Goal: Information Seeking & Learning: Compare options

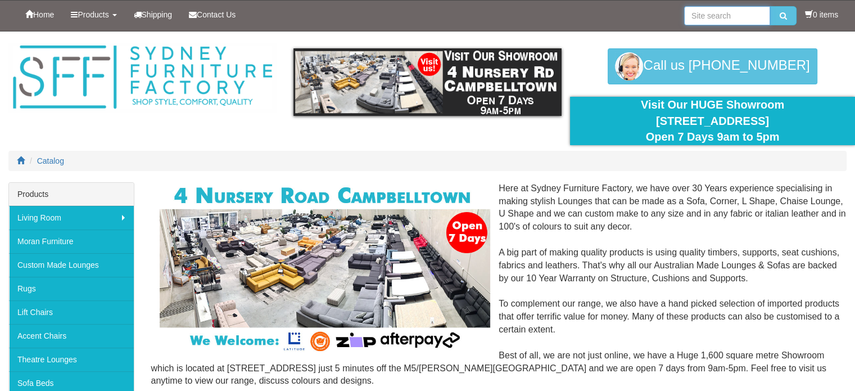
click at [692, 13] on input "search" at bounding box center [727, 15] width 86 height 19
type input "recliners"
click at [780, 13] on icon "submit" at bounding box center [783, 16] width 7 height 8
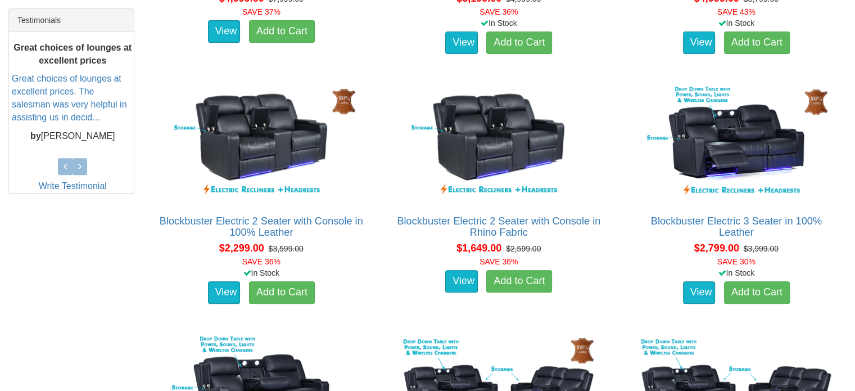
scroll to position [450, 0]
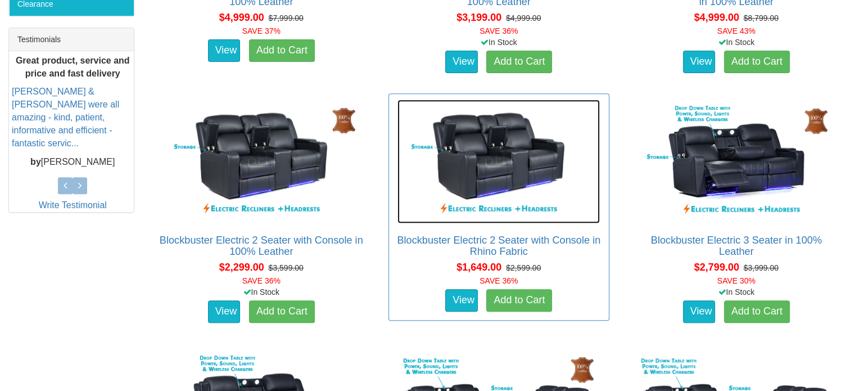
click at [499, 169] on img at bounding box center [499, 162] width 202 height 124
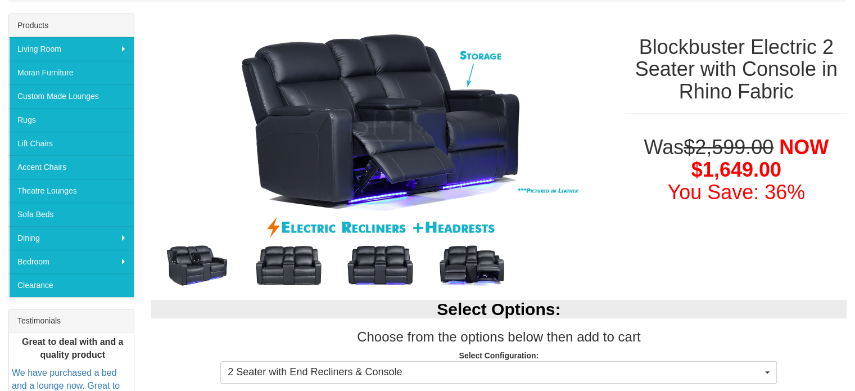
scroll to position [56, 0]
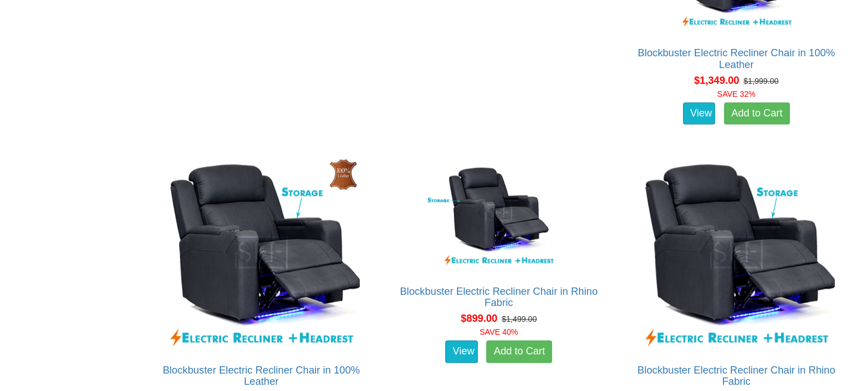
scroll to position [1181, 0]
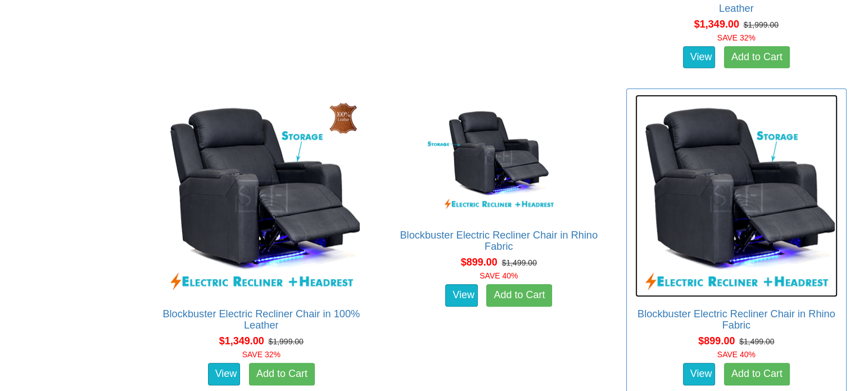
click at [699, 198] on img at bounding box center [736, 195] width 202 height 202
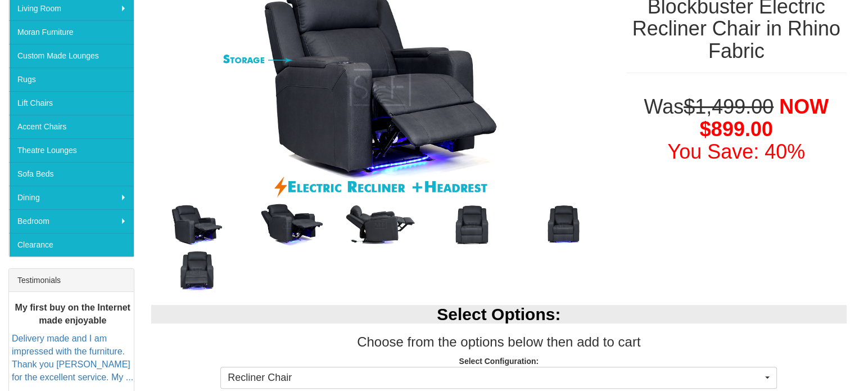
scroll to position [169, 0]
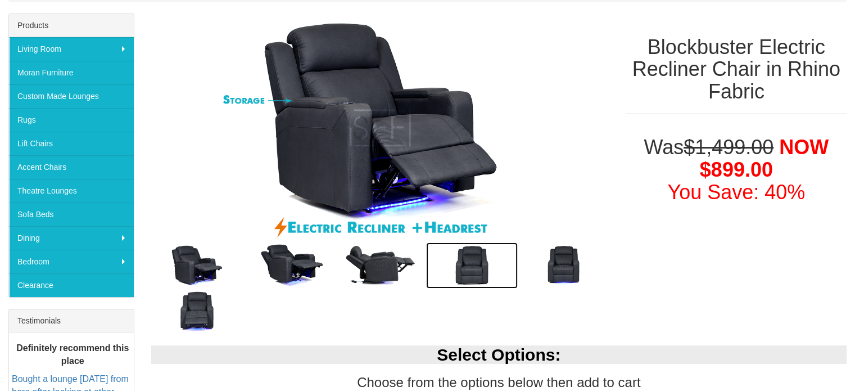
click at [471, 257] on img at bounding box center [472, 265] width 92 height 46
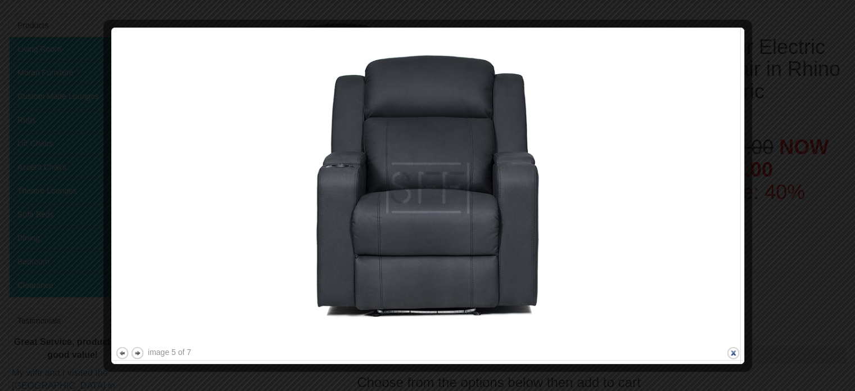
click at [732, 352] on button "close" at bounding box center [733, 353] width 14 height 14
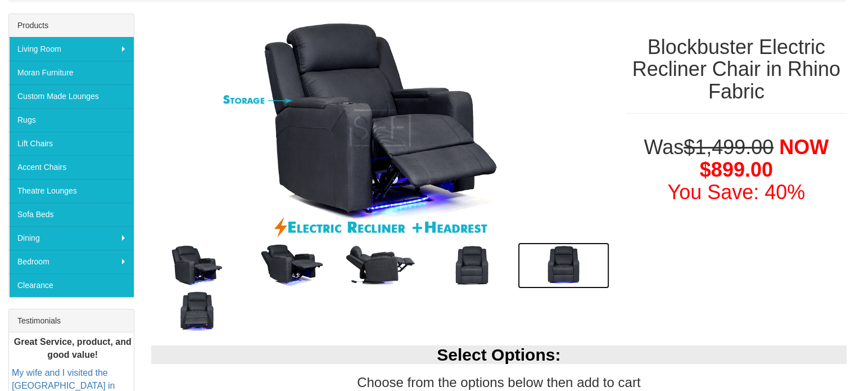
click at [574, 267] on img at bounding box center [564, 265] width 92 height 46
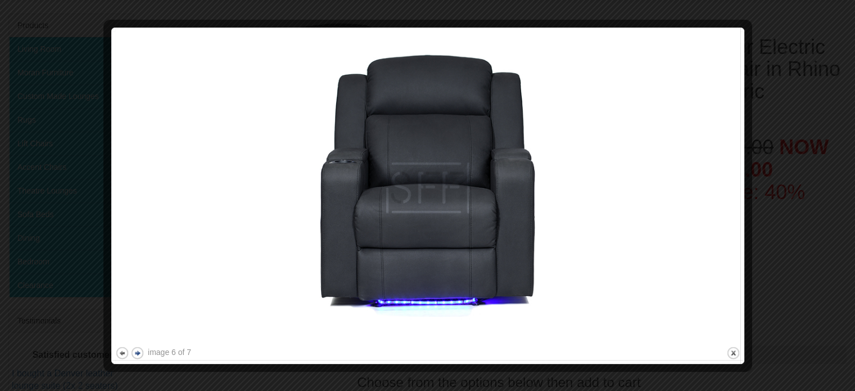
click at [137, 352] on button "next" at bounding box center [137, 353] width 14 height 14
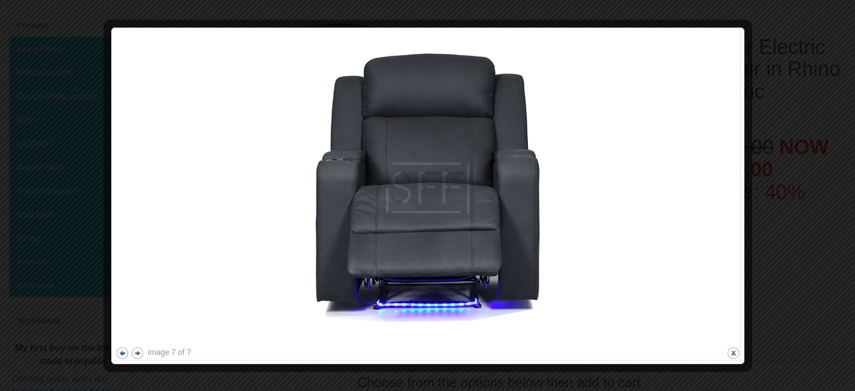
click at [121, 351] on button "previous" at bounding box center [122, 353] width 14 height 14
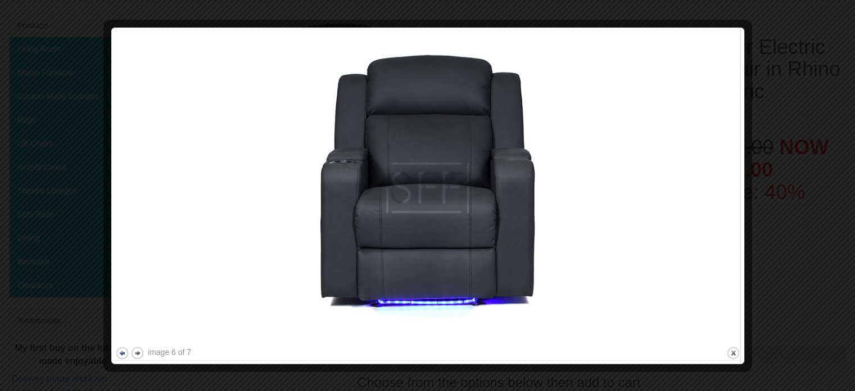
click at [121, 351] on button "previous" at bounding box center [122, 353] width 14 height 14
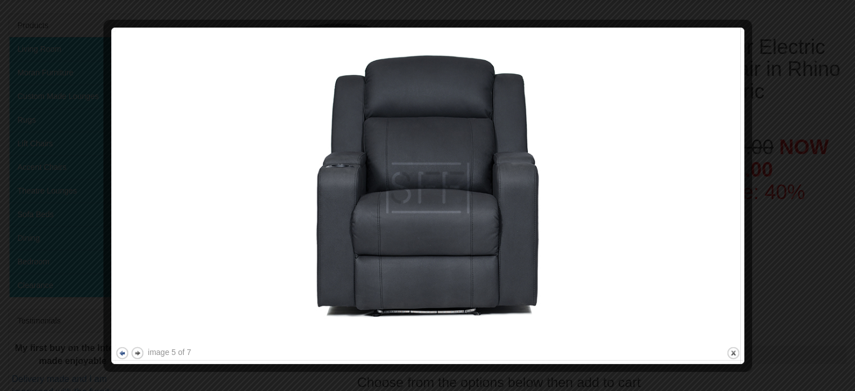
click at [121, 351] on button "previous" at bounding box center [122, 353] width 14 height 14
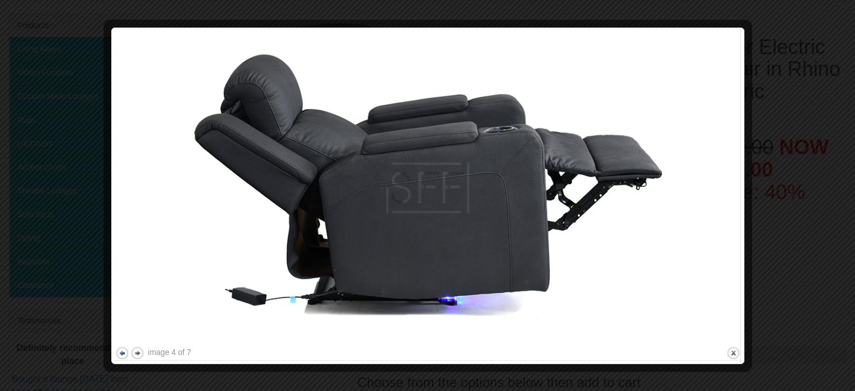
click at [121, 353] on button "previous" at bounding box center [122, 353] width 14 height 14
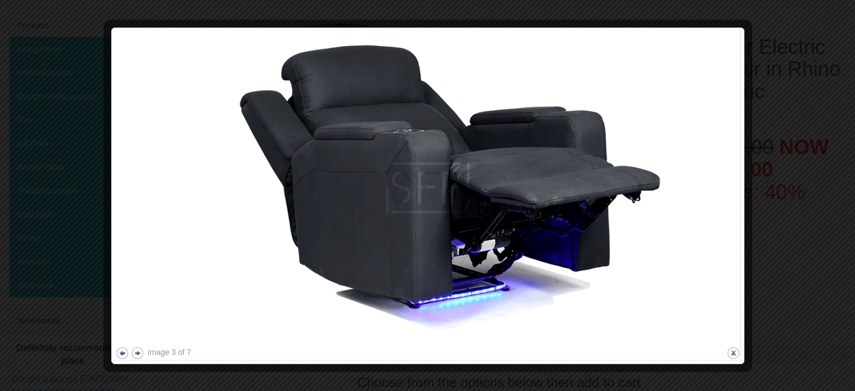
click at [121, 353] on button "previous" at bounding box center [122, 353] width 14 height 14
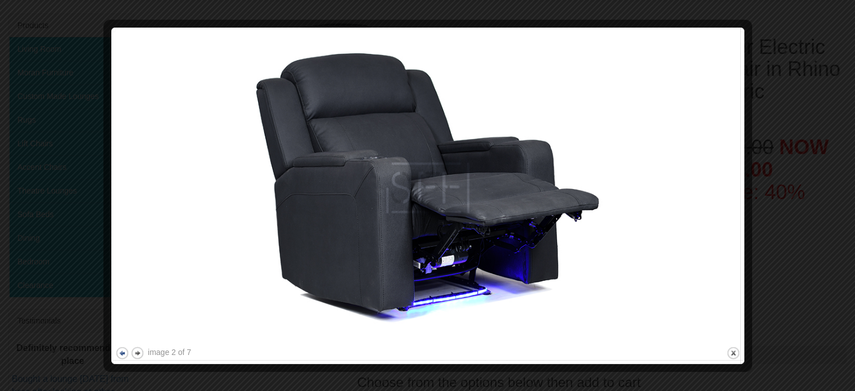
click at [121, 353] on button "previous" at bounding box center [122, 353] width 14 height 14
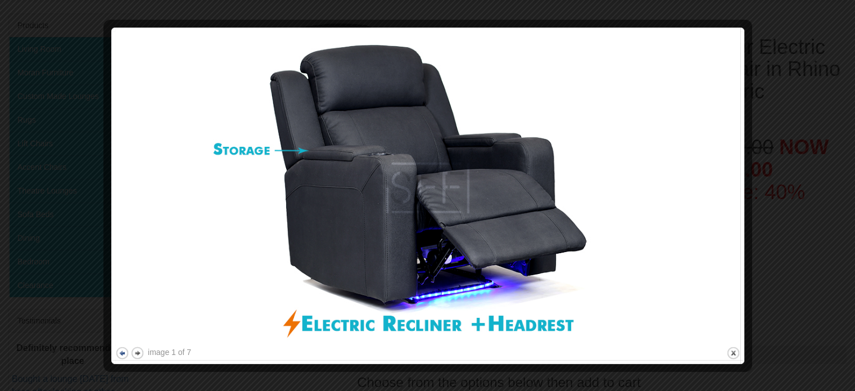
click at [121, 353] on button "previous" at bounding box center [122, 353] width 14 height 14
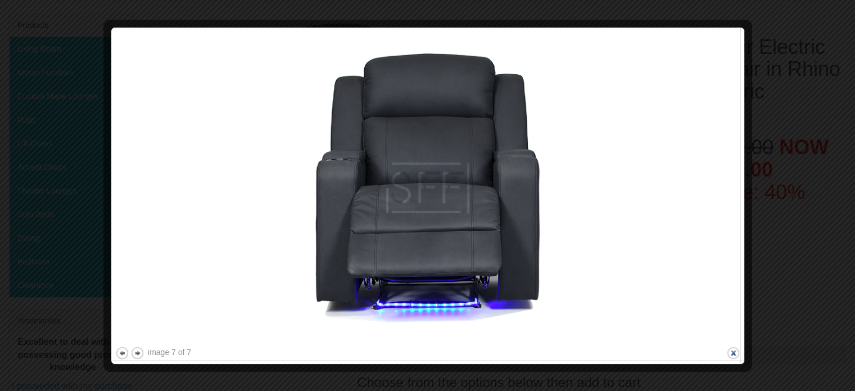
click at [734, 351] on button "close" at bounding box center [733, 353] width 14 height 14
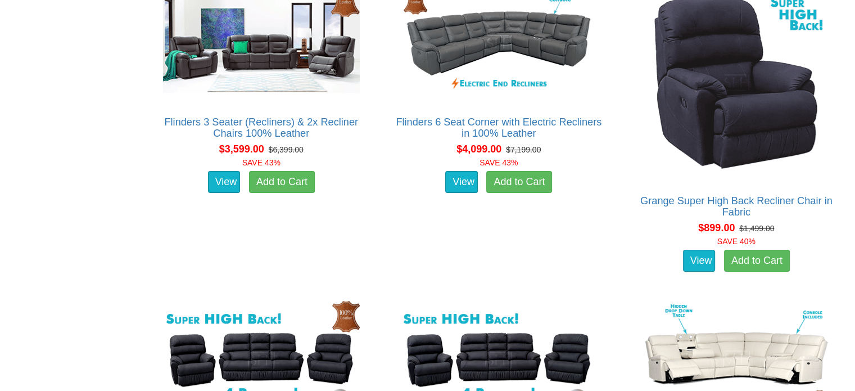
scroll to position [4442, 0]
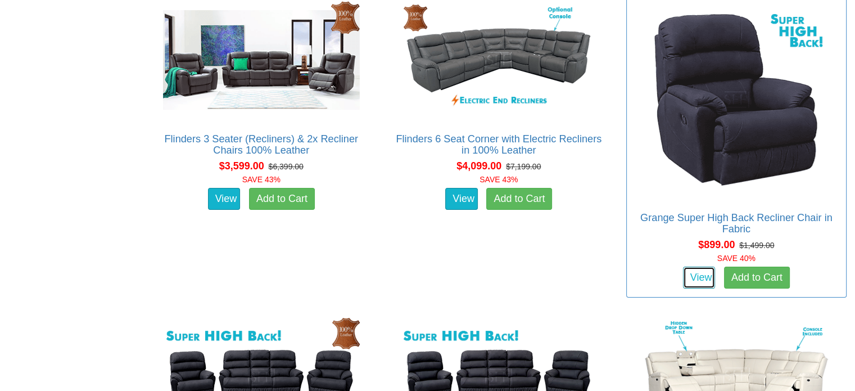
click at [701, 267] on link "View" at bounding box center [699, 278] width 33 height 22
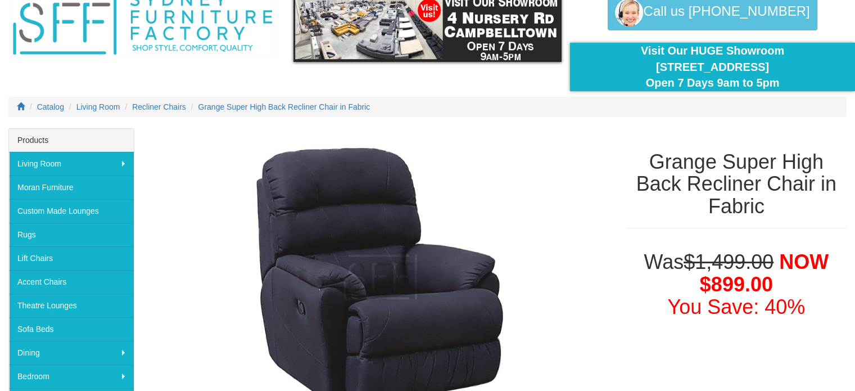
scroll to position [112, 0]
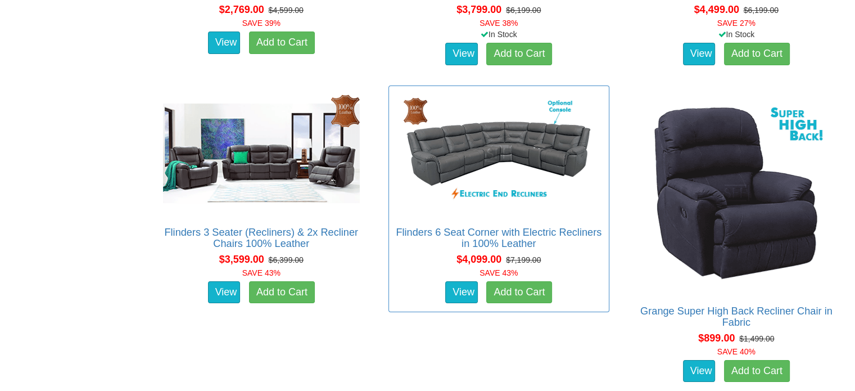
scroll to position [4329, 0]
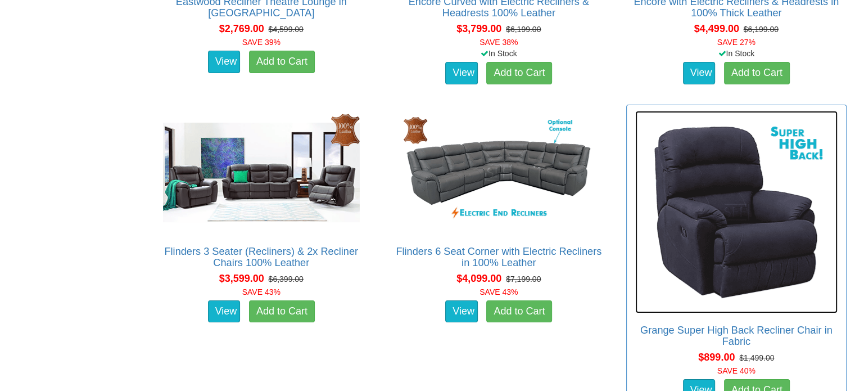
click at [690, 184] on img at bounding box center [736, 212] width 202 height 202
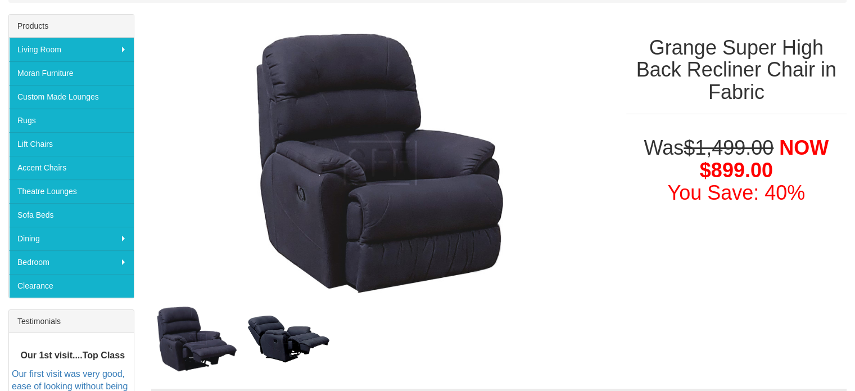
scroll to position [169, 0]
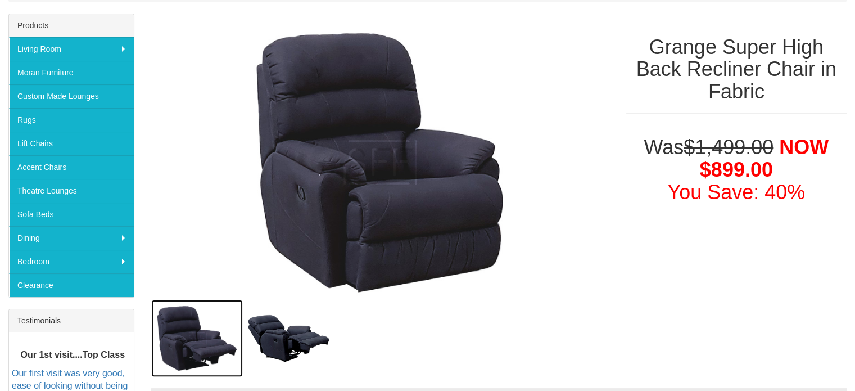
click at [191, 334] on img at bounding box center [197, 338] width 92 height 77
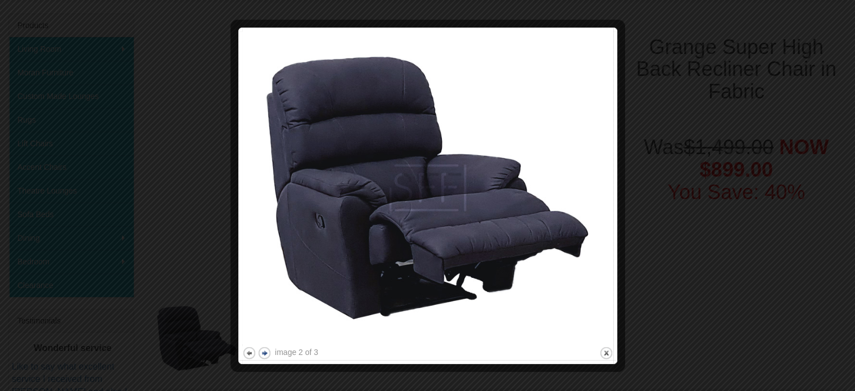
click at [265, 349] on button "next" at bounding box center [265, 353] width 14 height 14
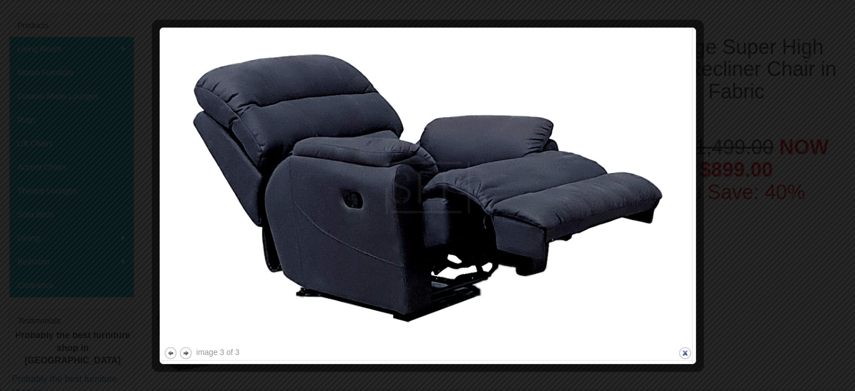
click at [686, 350] on button "close" at bounding box center [685, 353] width 14 height 14
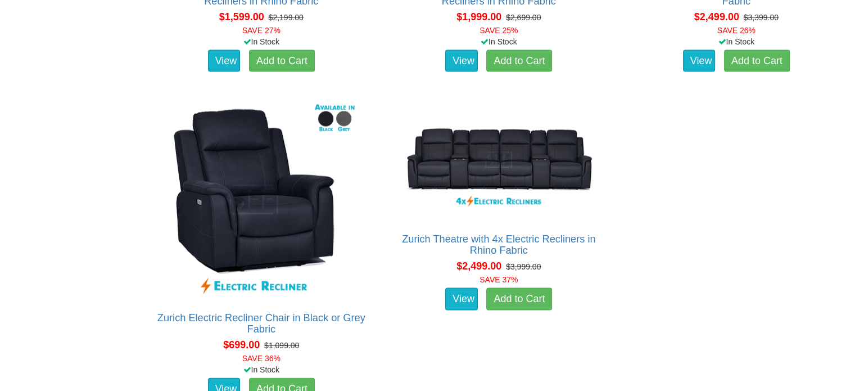
scroll to position [6635, 0]
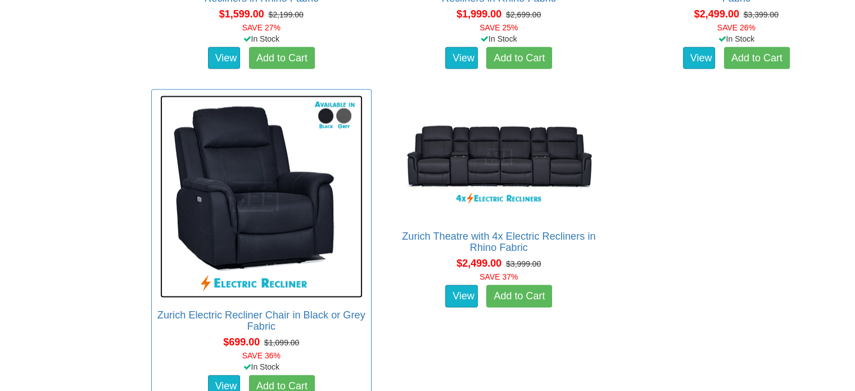
click at [247, 162] on img at bounding box center [261, 197] width 202 height 202
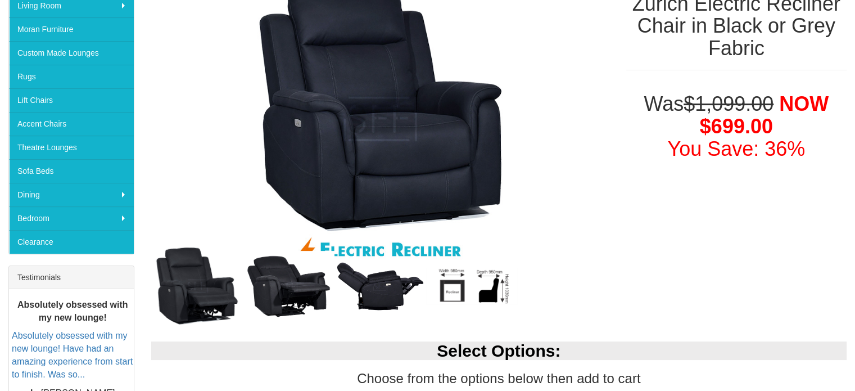
scroll to position [225, 0]
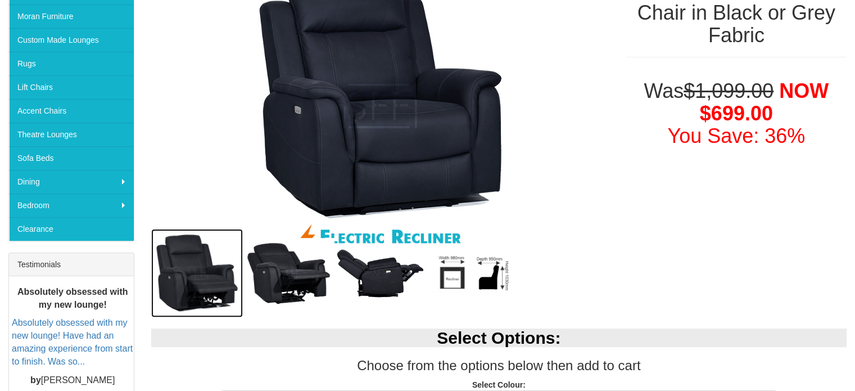
click at [198, 263] on img at bounding box center [197, 273] width 92 height 88
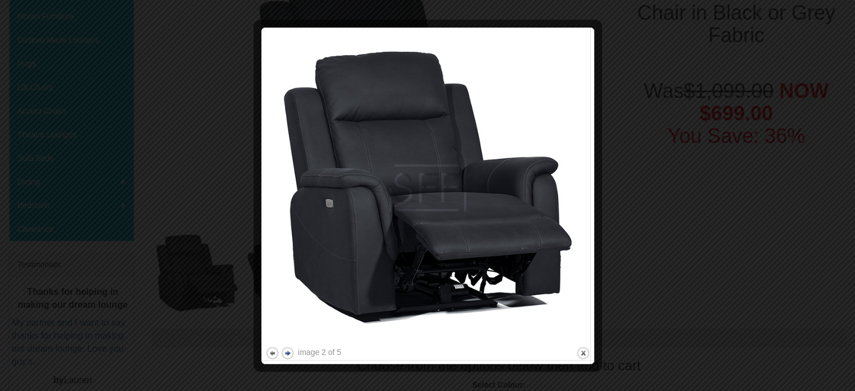
click at [289, 350] on button "next" at bounding box center [288, 353] width 14 height 14
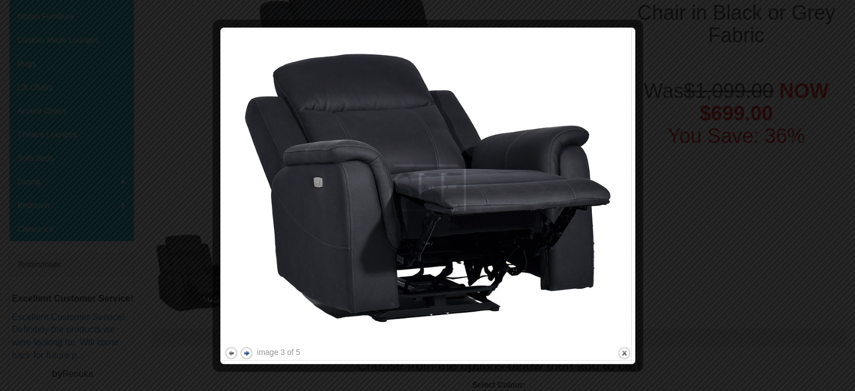
click at [247, 352] on button "next" at bounding box center [247, 353] width 14 height 14
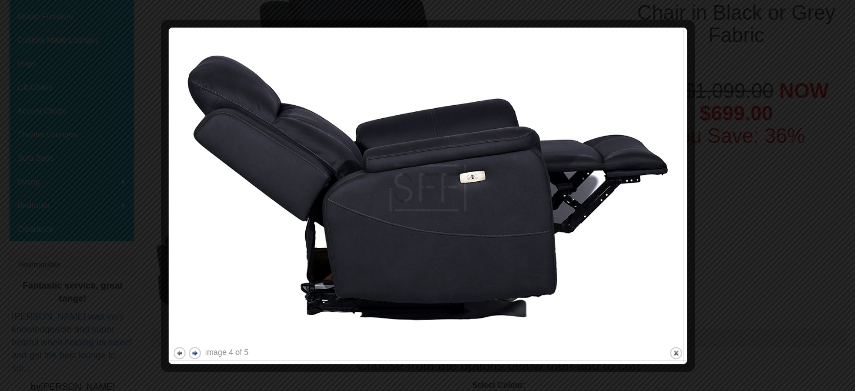
click at [196, 351] on button "next" at bounding box center [195, 353] width 14 height 14
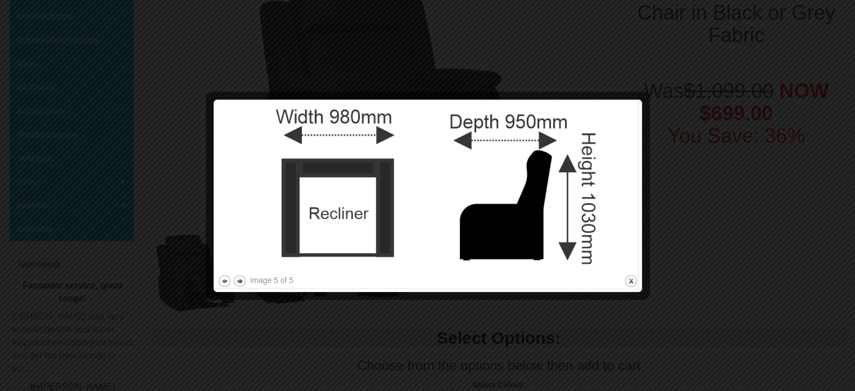
click at [196, 351] on div at bounding box center [427, 195] width 855 height 391
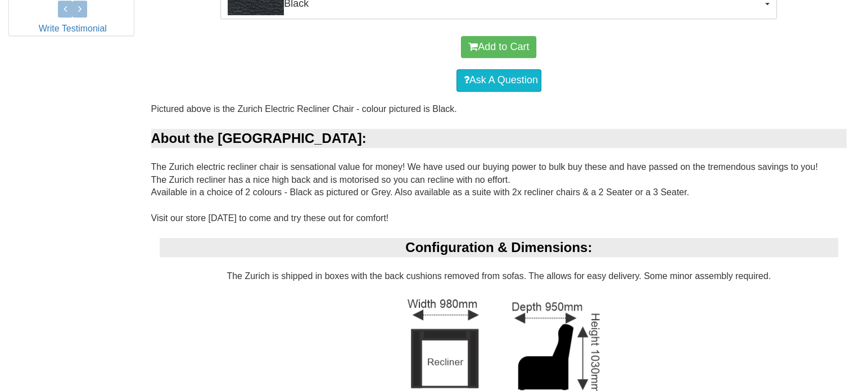
scroll to position [468, 0]
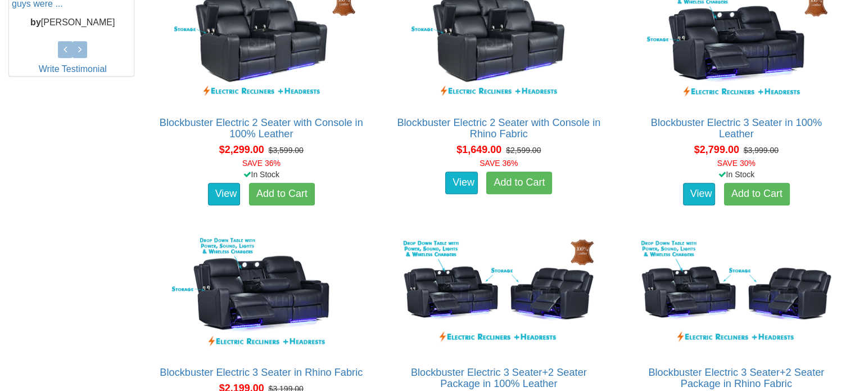
scroll to position [400, 0]
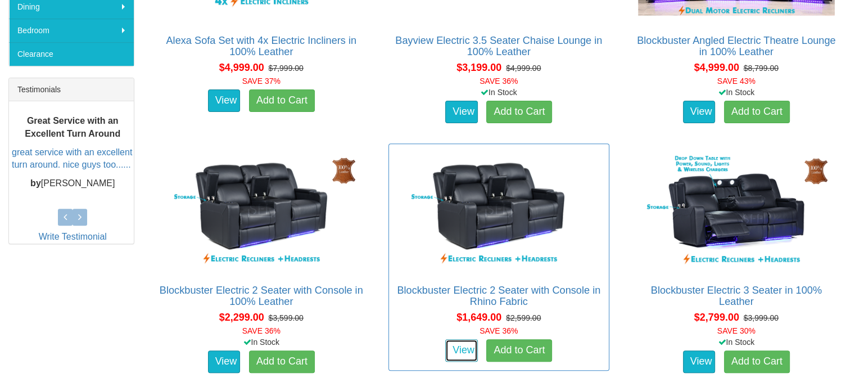
click at [463, 344] on link "View" at bounding box center [461, 350] width 33 height 22
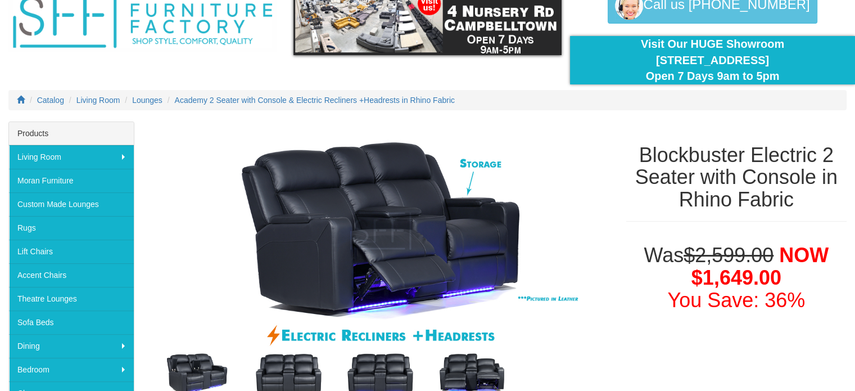
scroll to position [112, 0]
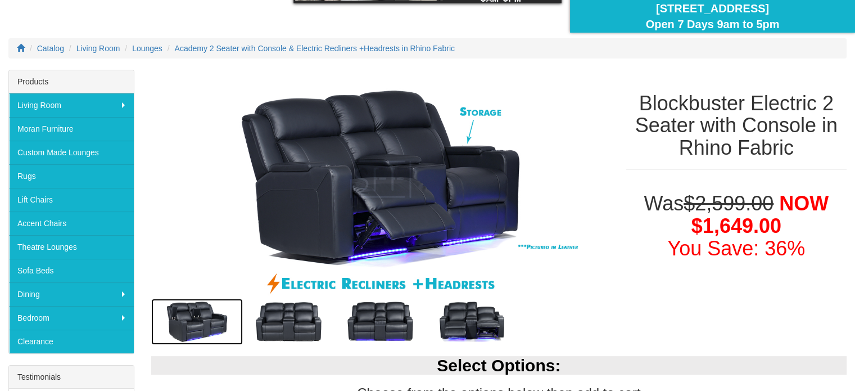
click at [207, 311] on img at bounding box center [197, 322] width 92 height 46
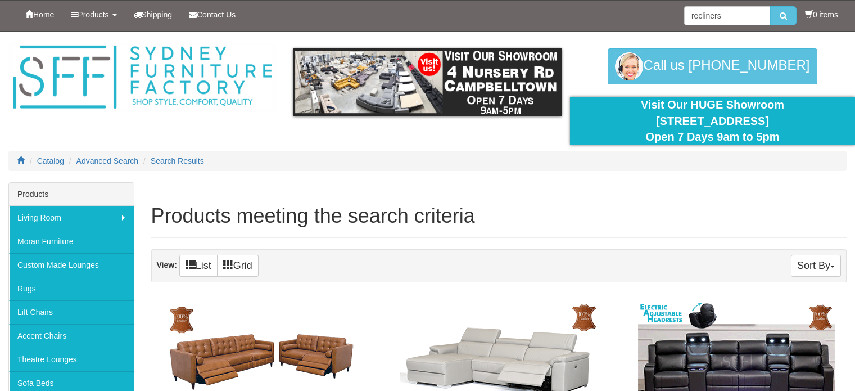
scroll to position [400, 0]
